Goal: Download file/media

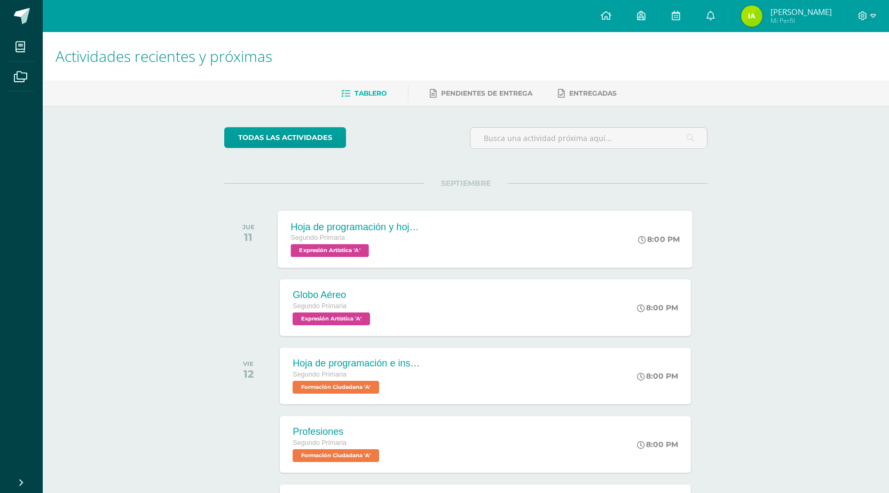
click at [347, 250] on span "Expresión Artística 'A'" at bounding box center [330, 250] width 78 height 13
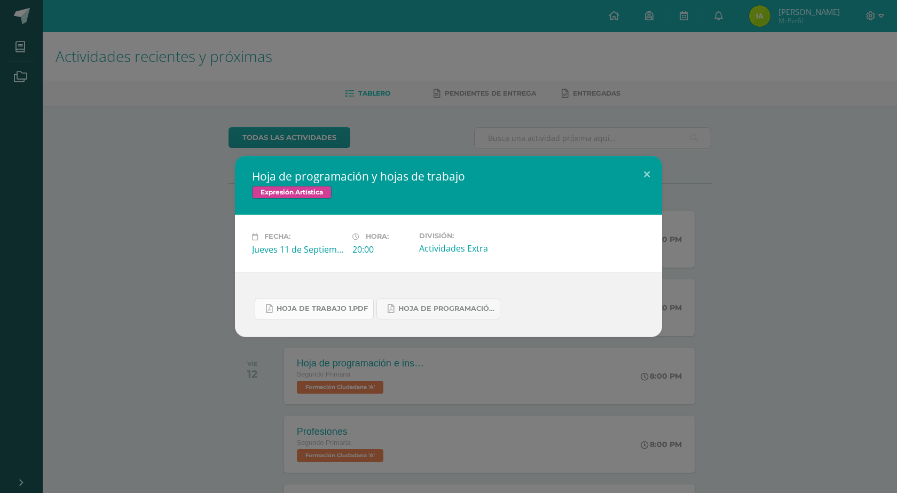
click at [363, 312] on span "Hoja de trabajo 1.pdf" at bounding box center [322, 308] width 91 height 9
click at [482, 312] on span "Hoja de Programación 4.pdf" at bounding box center [446, 308] width 96 height 9
click at [647, 178] on button at bounding box center [647, 174] width 30 height 36
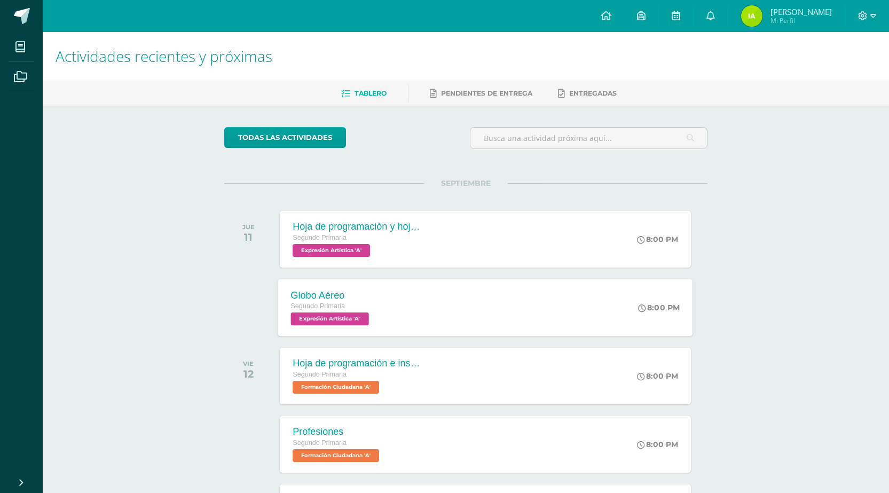
click at [365, 319] on span "Expresión Artística 'A'" at bounding box center [330, 318] width 78 height 13
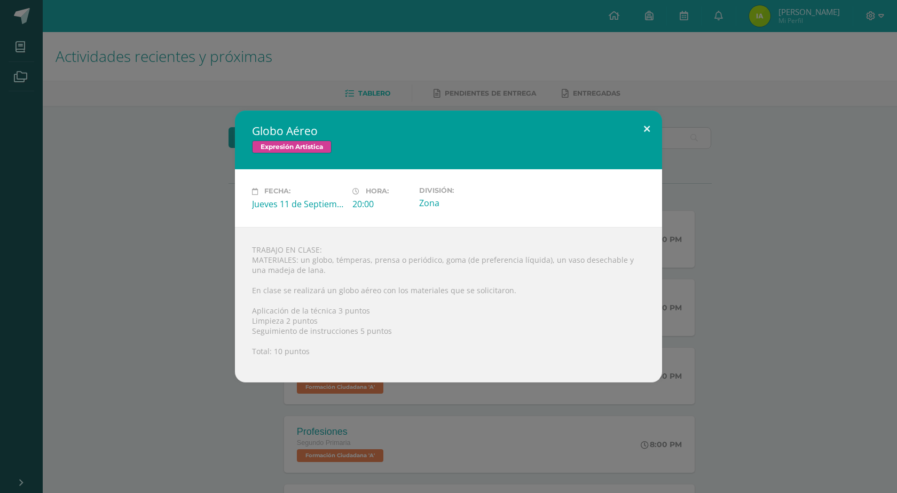
click at [648, 128] on button at bounding box center [647, 129] width 30 height 36
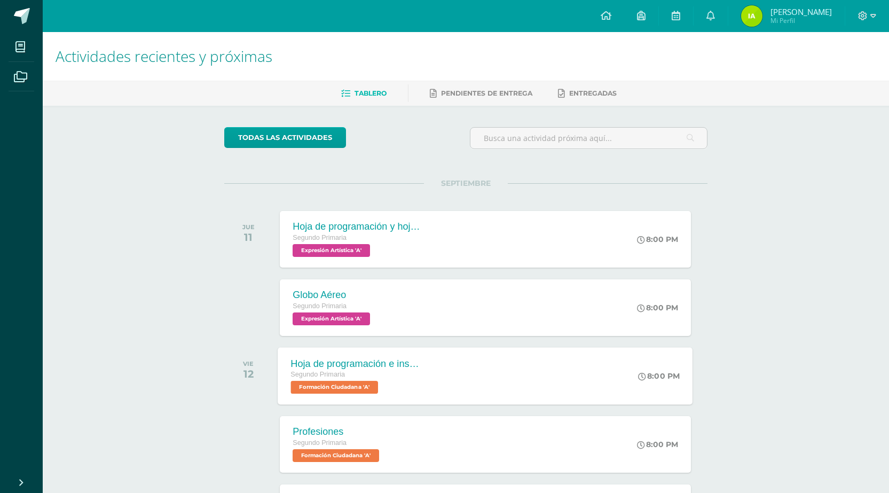
click at [333, 391] on span "Formación Ciudadana 'A'" at bounding box center [335, 387] width 88 height 13
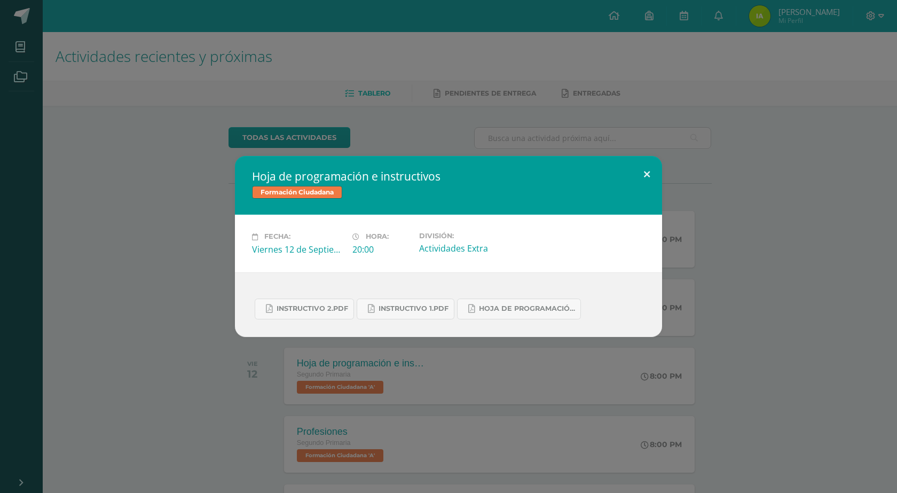
click at [642, 174] on button at bounding box center [647, 174] width 30 height 36
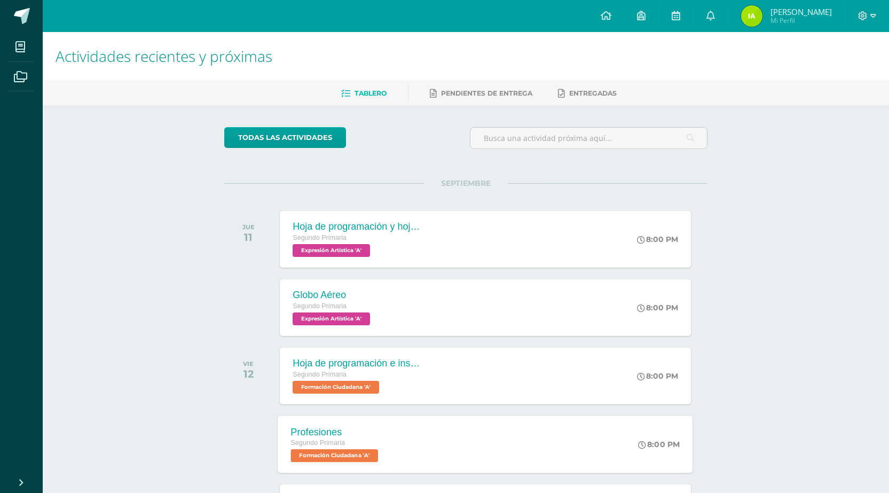
click at [347, 456] on span "Formación Ciudadana 'A'" at bounding box center [335, 455] width 88 height 13
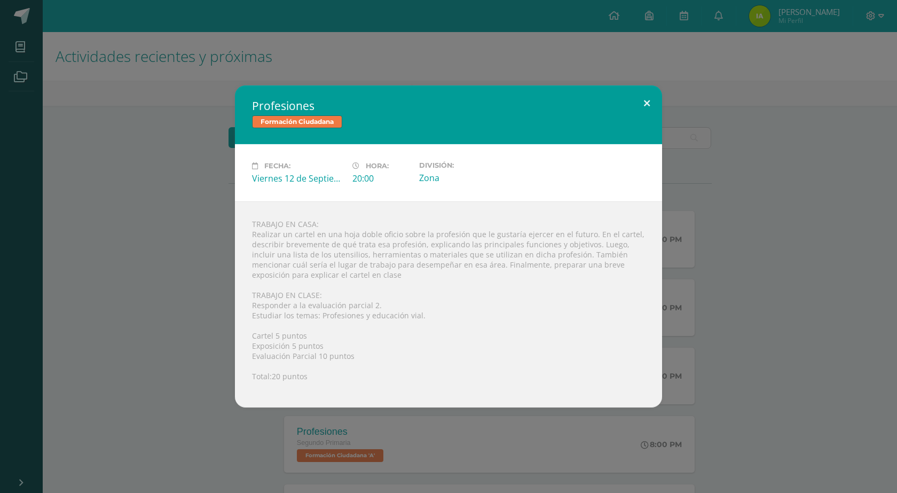
click at [646, 98] on button at bounding box center [647, 103] width 30 height 36
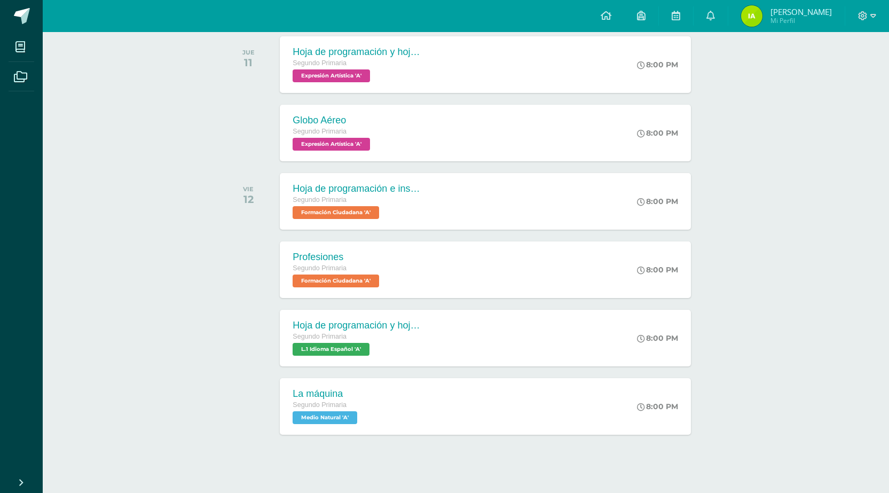
scroll to position [184, 0]
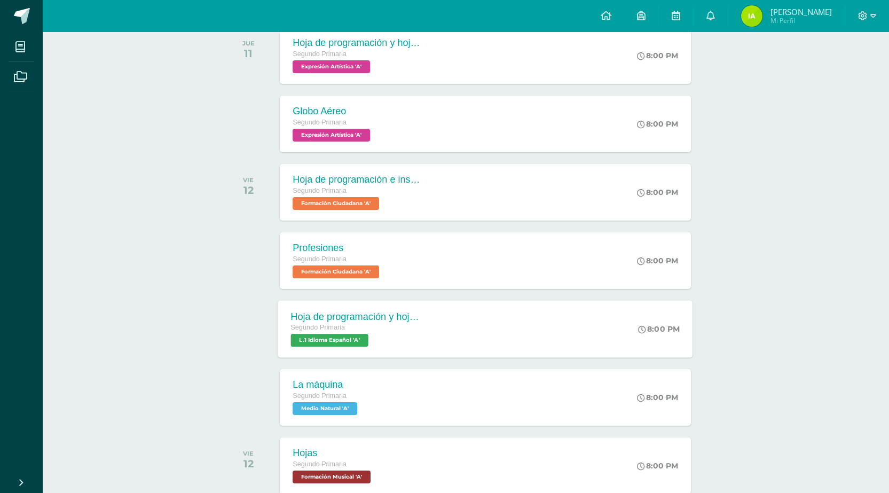
click at [346, 340] on span "L.1 Idioma Español 'A'" at bounding box center [329, 340] width 77 height 13
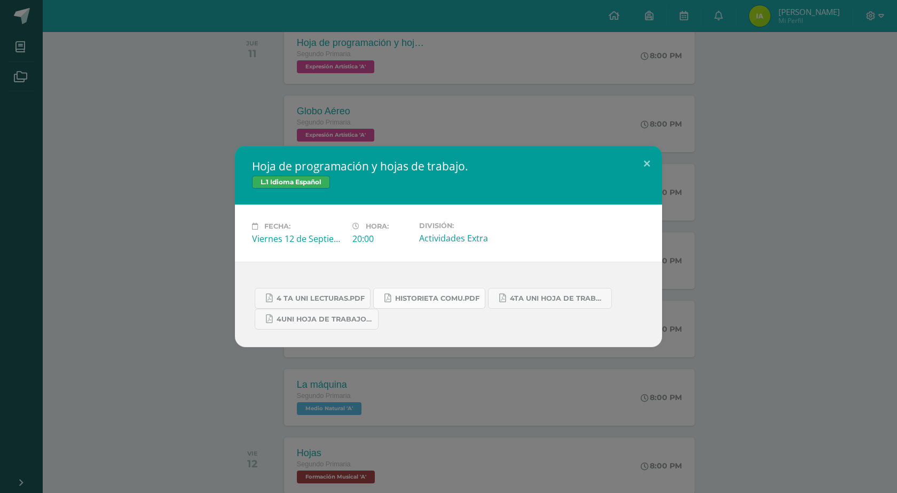
click at [405, 303] on link "historieta comu.pdf" at bounding box center [429, 298] width 112 height 21
click at [302, 296] on span "4 ta uni lecturas.pdf" at bounding box center [321, 298] width 88 height 9
click at [644, 164] on button at bounding box center [647, 164] width 30 height 36
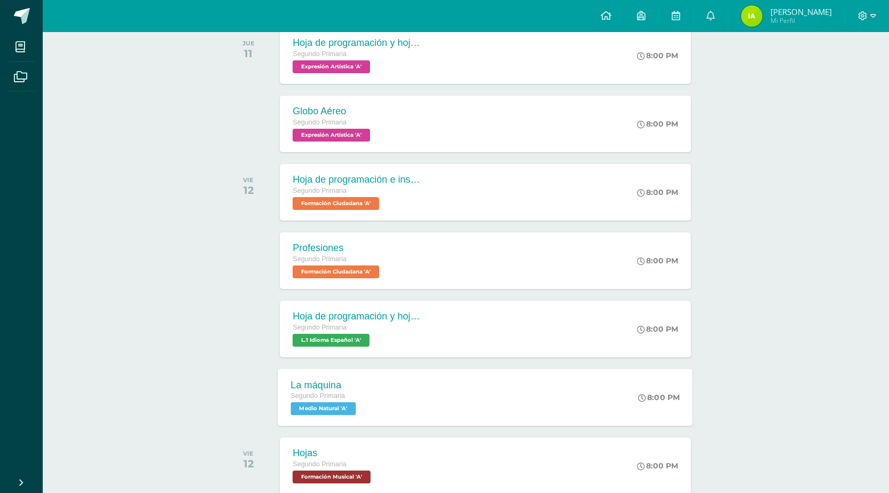
click at [327, 408] on span "Medio Natural 'A'" at bounding box center [323, 408] width 65 height 13
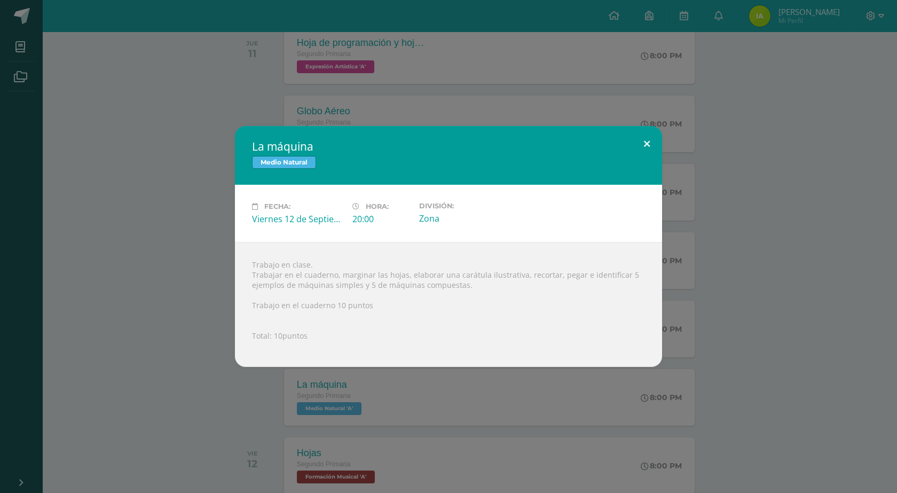
click at [647, 144] on button at bounding box center [647, 144] width 30 height 36
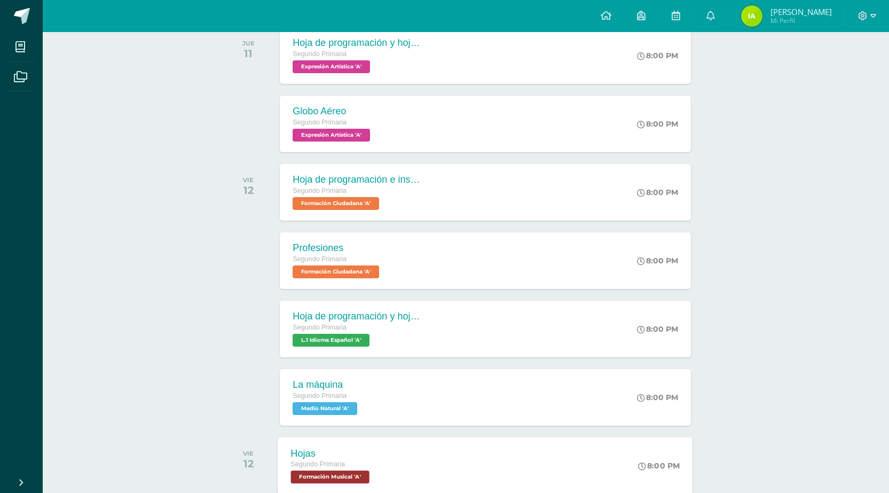
click at [319, 477] on span "Formación Musical 'A'" at bounding box center [330, 476] width 78 height 13
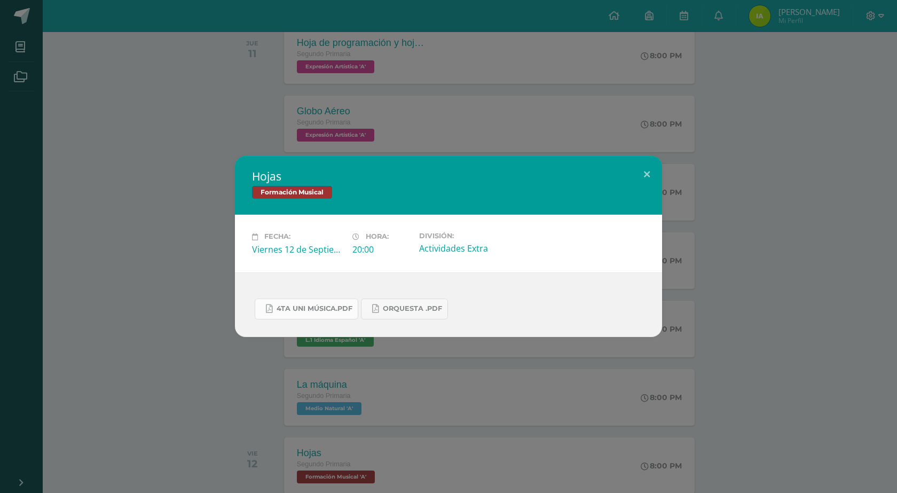
click at [348, 309] on span "4ta uni Música.pdf" at bounding box center [315, 308] width 76 height 9
click at [409, 316] on link "orquesta .pdf" at bounding box center [404, 308] width 87 height 21
click at [644, 174] on button at bounding box center [647, 174] width 30 height 36
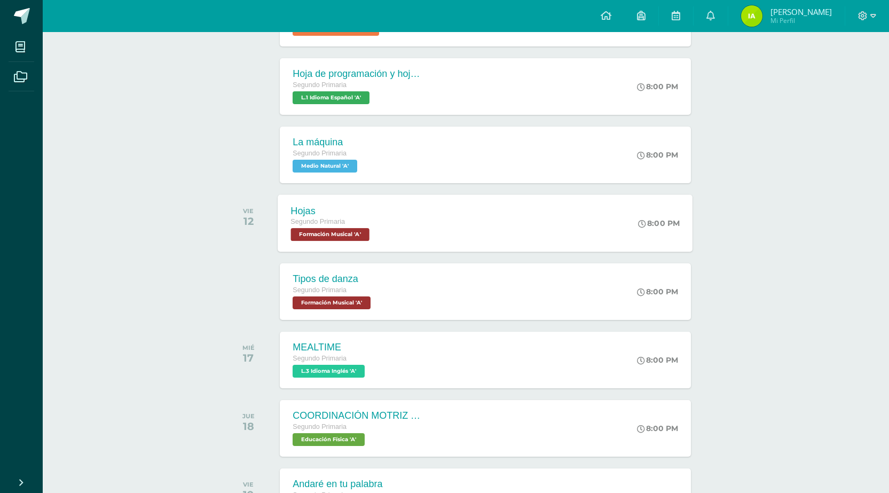
scroll to position [427, 0]
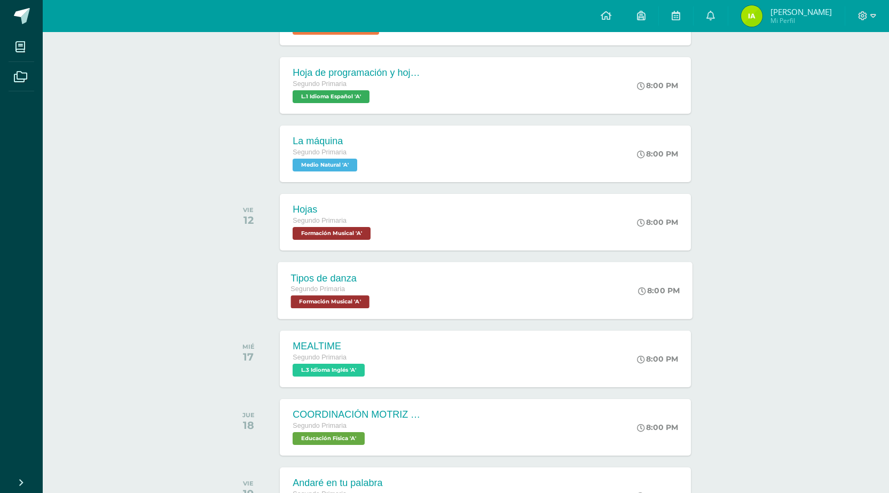
click at [359, 305] on span "Formación Musical 'A'" at bounding box center [330, 301] width 78 height 13
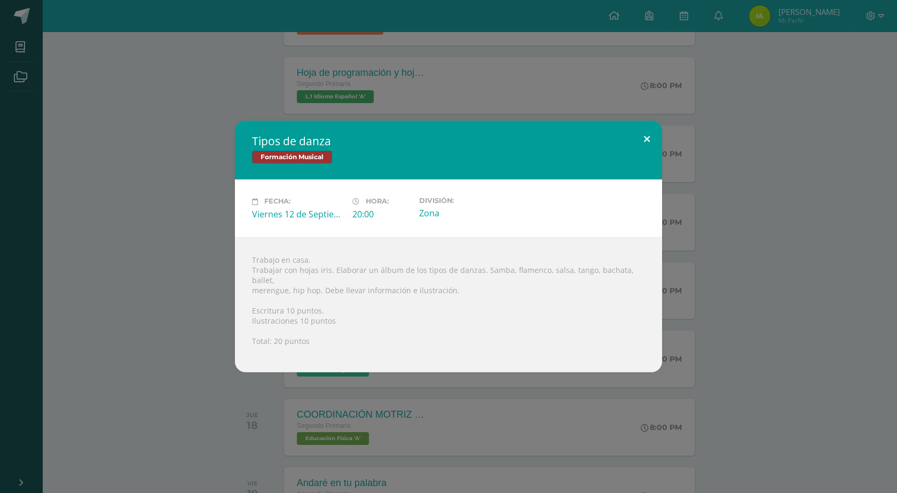
click at [648, 143] on button at bounding box center [647, 139] width 30 height 36
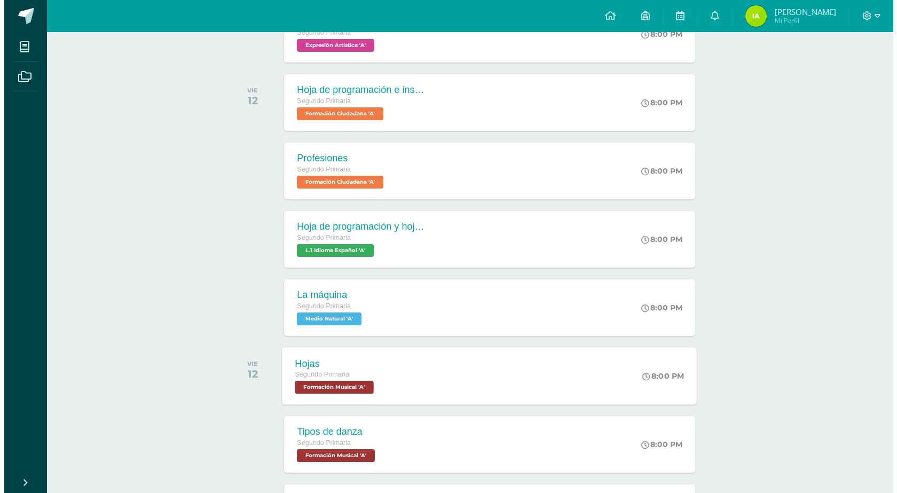
scroll to position [267, 0]
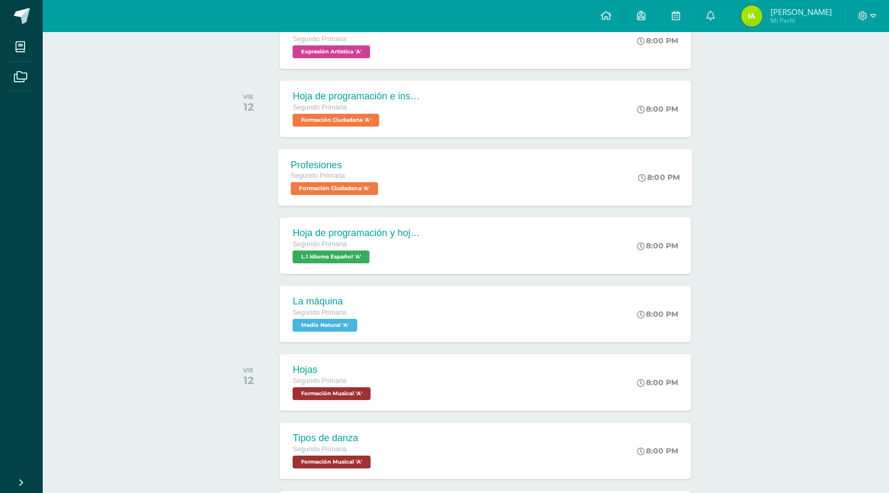
click at [334, 192] on span "Formación Ciudadana 'A'" at bounding box center [335, 188] width 88 height 13
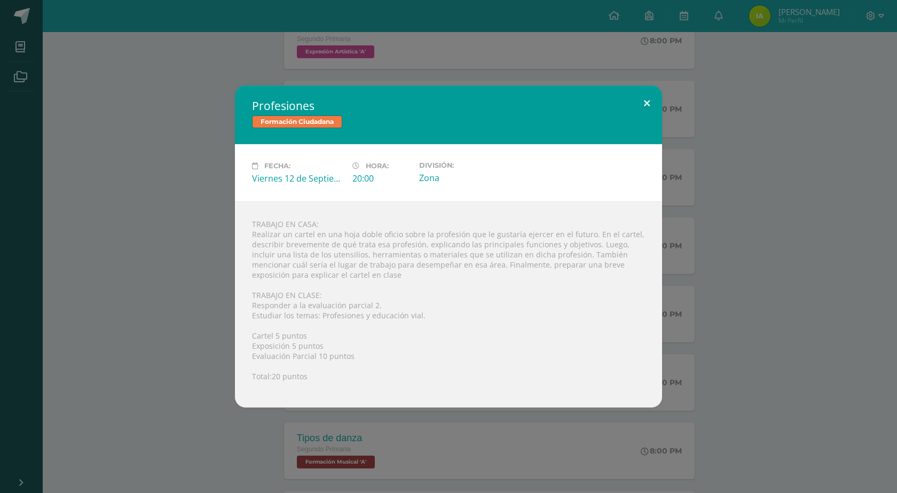
click at [644, 101] on button at bounding box center [647, 103] width 30 height 36
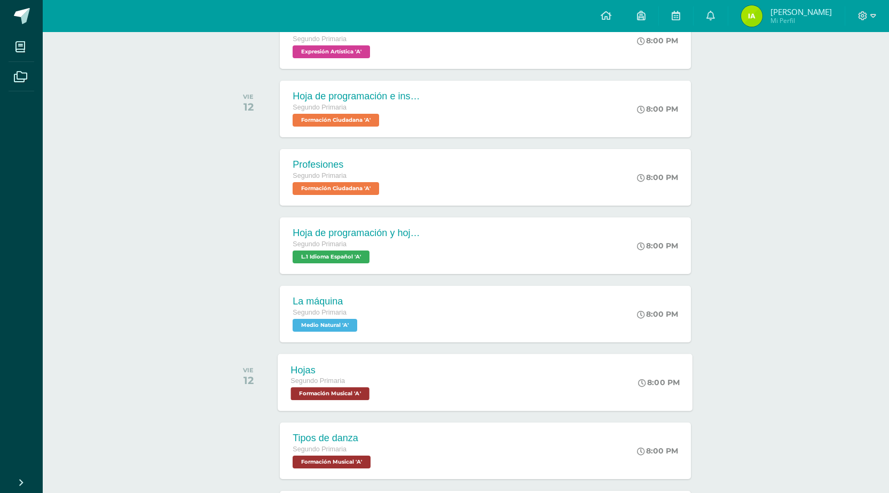
click at [336, 400] on span "Formación Musical 'A'" at bounding box center [330, 393] width 78 height 13
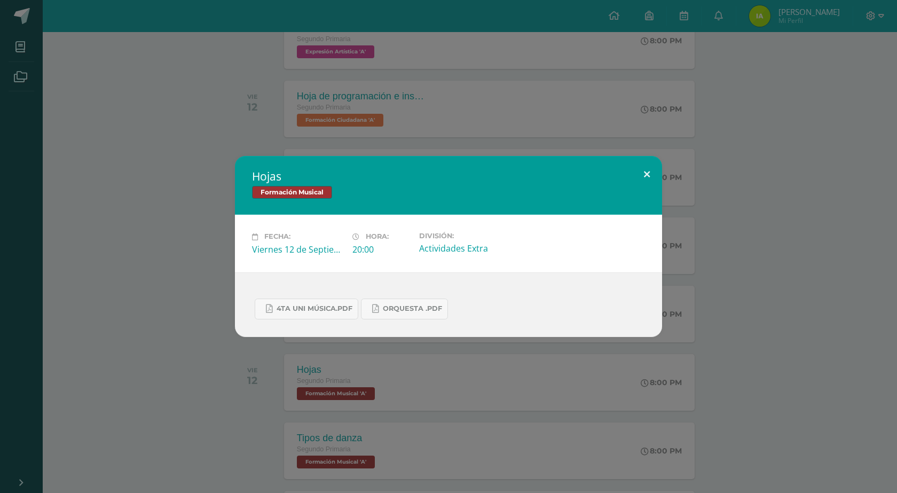
click at [654, 168] on button at bounding box center [647, 174] width 30 height 36
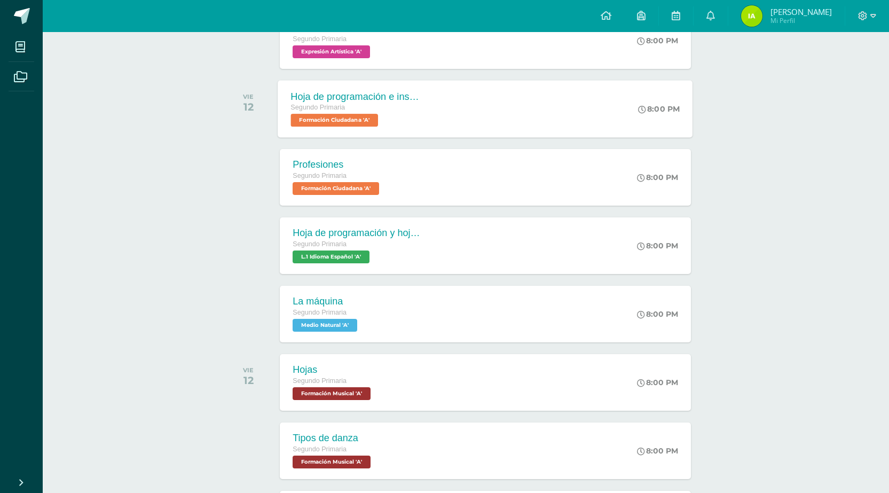
click at [317, 118] on span "Formación Ciudadana 'A'" at bounding box center [335, 120] width 88 height 13
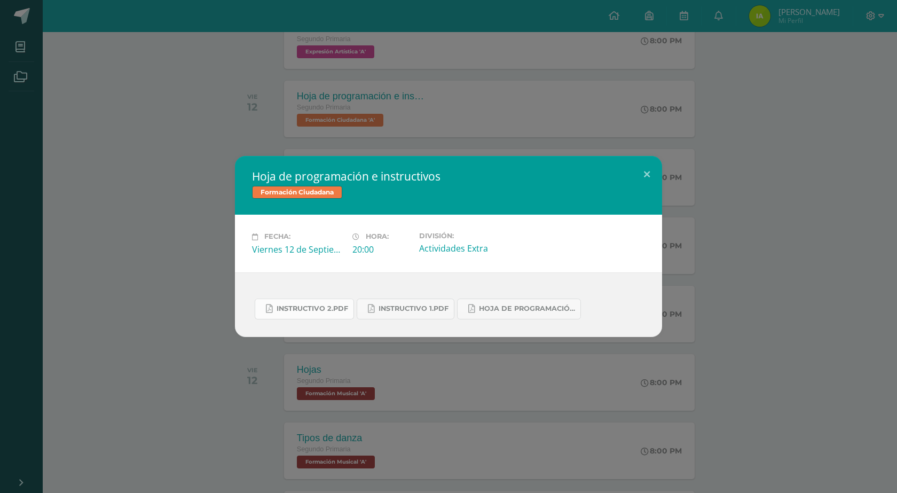
click at [326, 312] on span "Instructivo 2.pdf" at bounding box center [313, 308] width 72 height 9
